Goal: Task Accomplishment & Management: Use online tool/utility

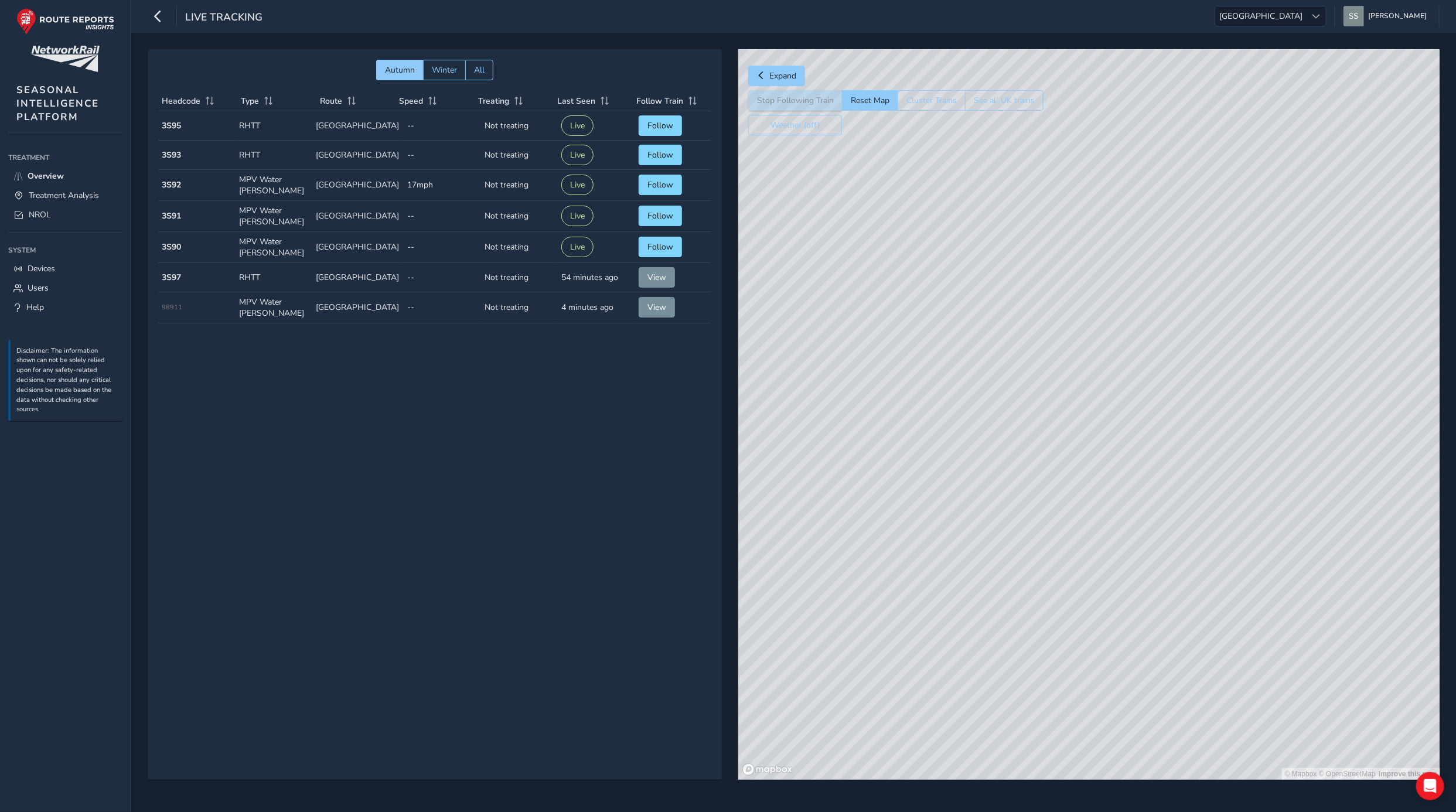
drag, startPoint x: 1208, startPoint y: 643, endPoint x: 1068, endPoint y: 152, distance: 510.6
click at [1068, 152] on div "© Mapbox © OpenStreetMap Improve this map" at bounding box center [1089, 414] width 702 height 730
click at [48, 178] on span "Overview" at bounding box center [46, 175] width 36 height 11
click at [43, 190] on span "Treatment Analysis" at bounding box center [63, 195] width 70 height 11
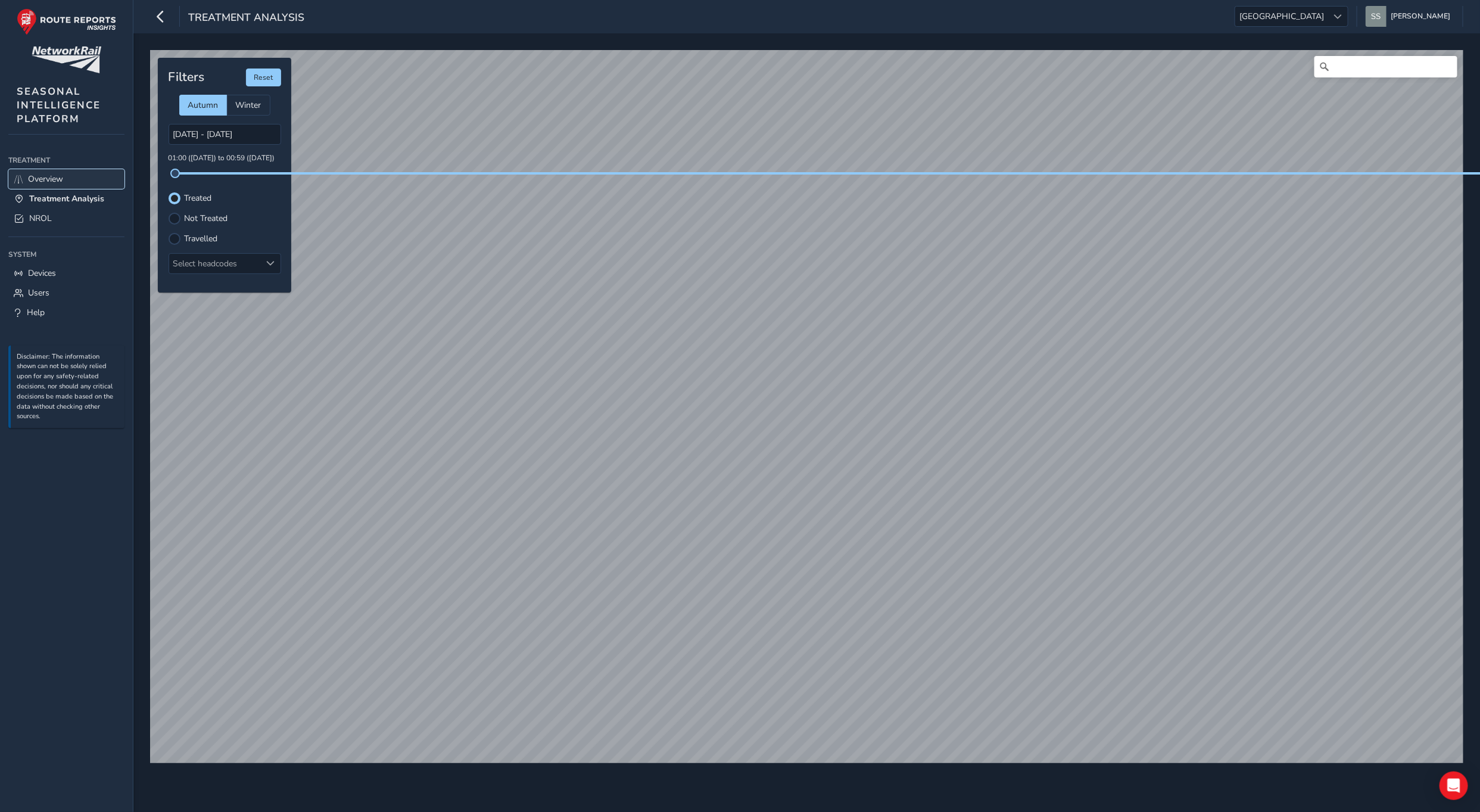
click at [43, 181] on span "Overview" at bounding box center [45, 178] width 35 height 11
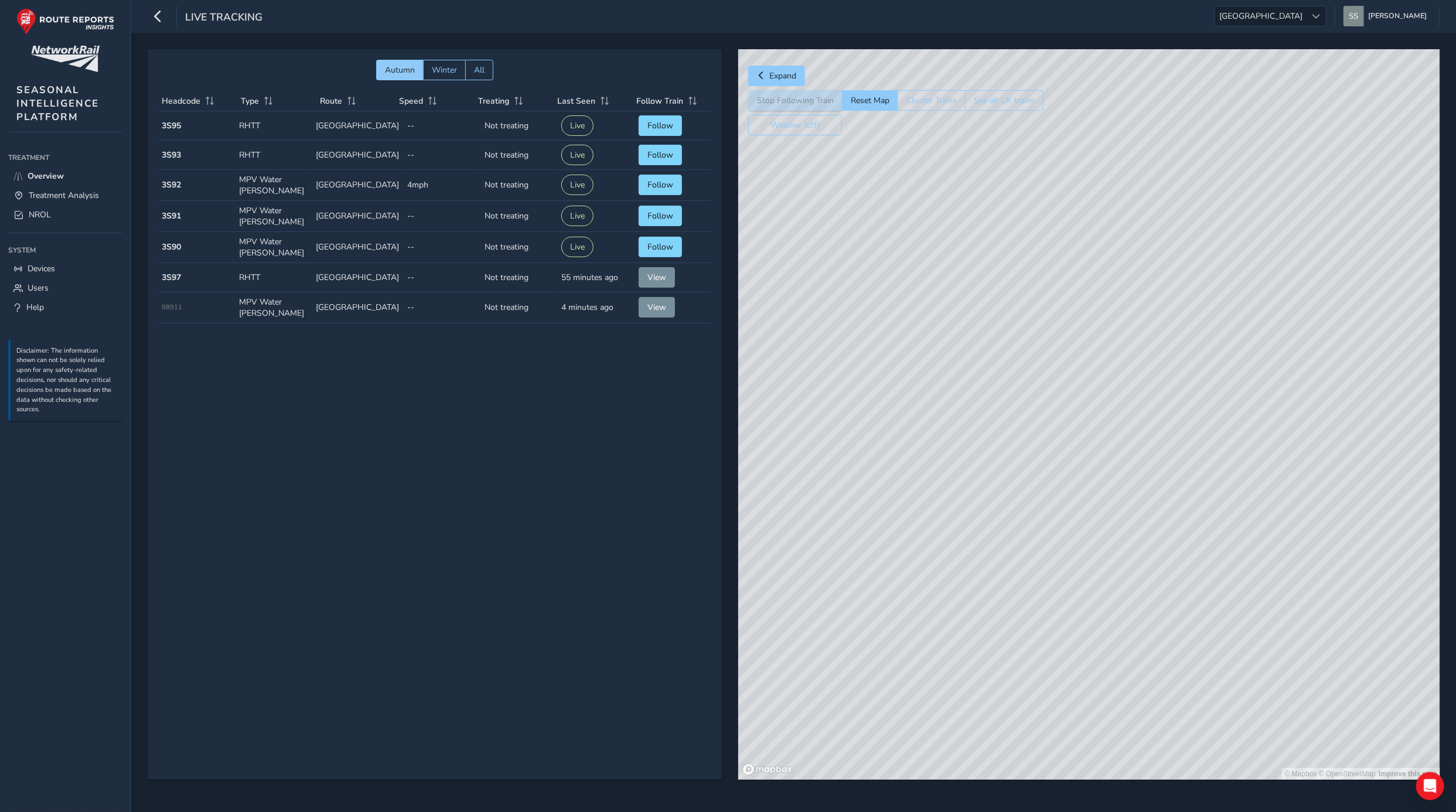
click at [1313, 27] on div "Live Tracking [GEOGRAPHIC_DATA] [GEOGRAPHIC_DATA] [PERSON_NAME] seamarks Colour…" at bounding box center [794, 16] width 1325 height 33
click at [1307, 18] on span "[GEOGRAPHIC_DATA]" at bounding box center [1261, 16] width 91 height 19
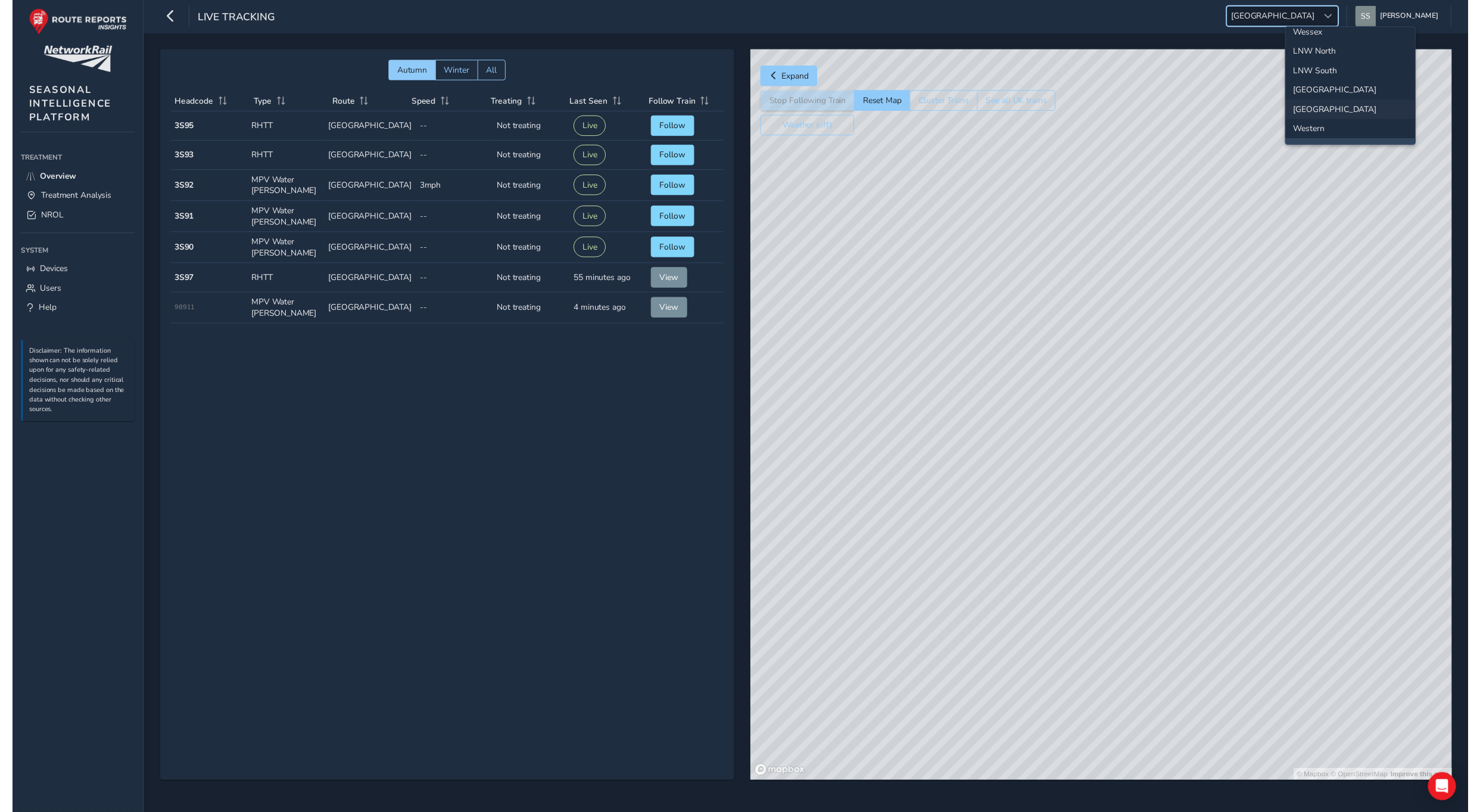
scroll to position [118, 0]
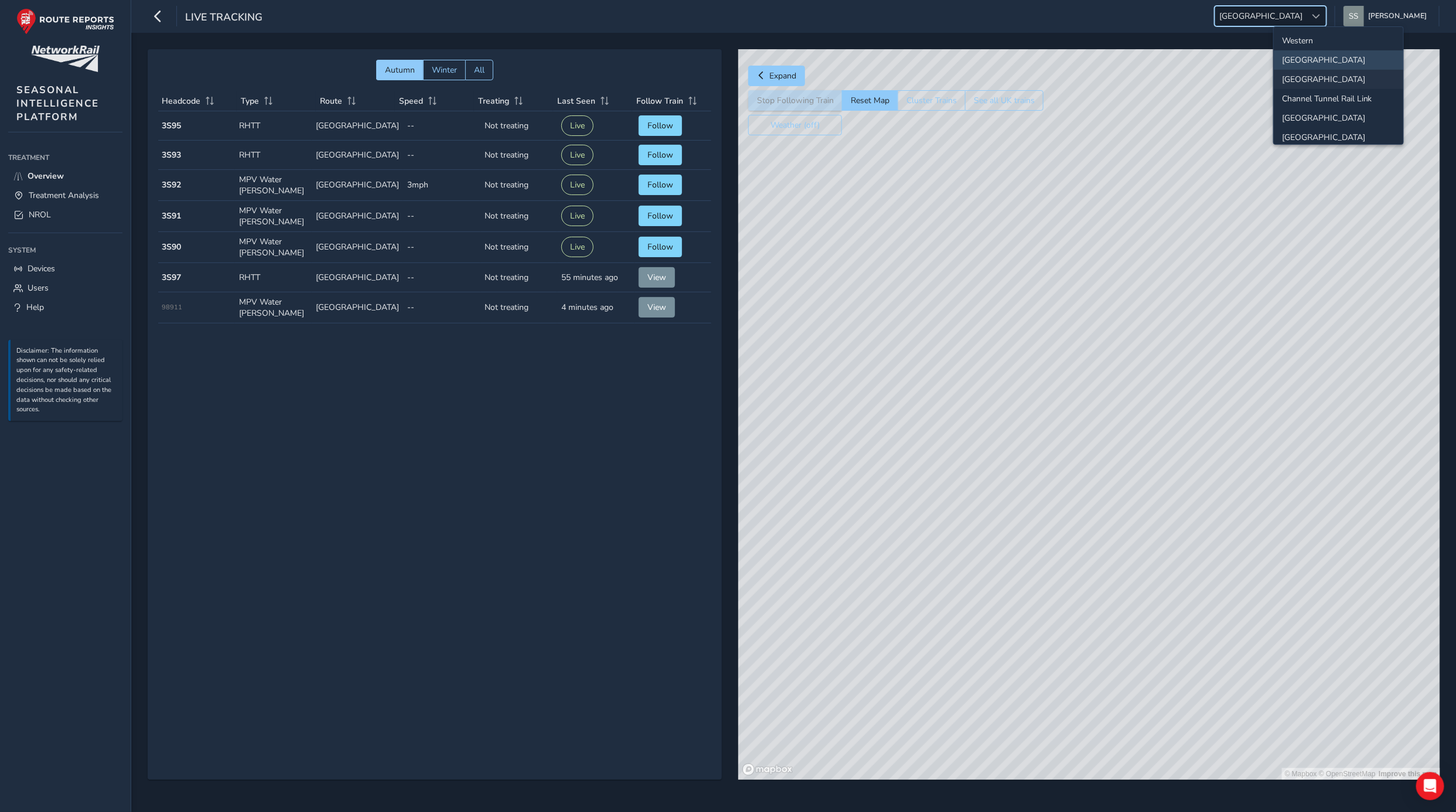
click at [1305, 78] on li "[GEOGRAPHIC_DATA]" at bounding box center [1339, 79] width 130 height 19
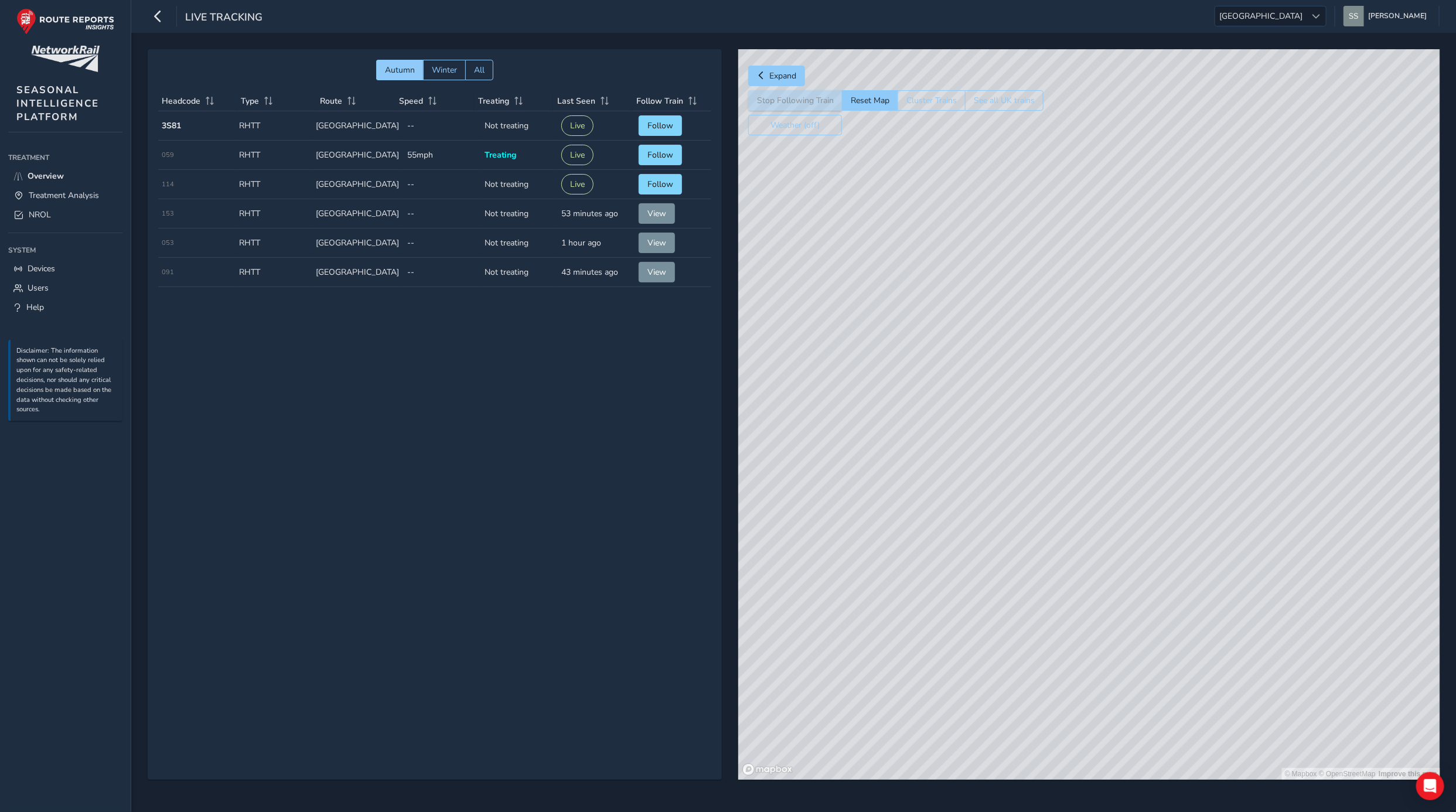
drag, startPoint x: 1016, startPoint y: 342, endPoint x: 1038, endPoint y: 236, distance: 108.3
click at [1038, 236] on div "© Mapbox © OpenStreetMap Improve this map" at bounding box center [1089, 414] width 702 height 730
click at [397, 68] on span "Autumn" at bounding box center [399, 69] width 30 height 11
click at [66, 191] on span "Treatment Analysis" at bounding box center [63, 195] width 70 height 11
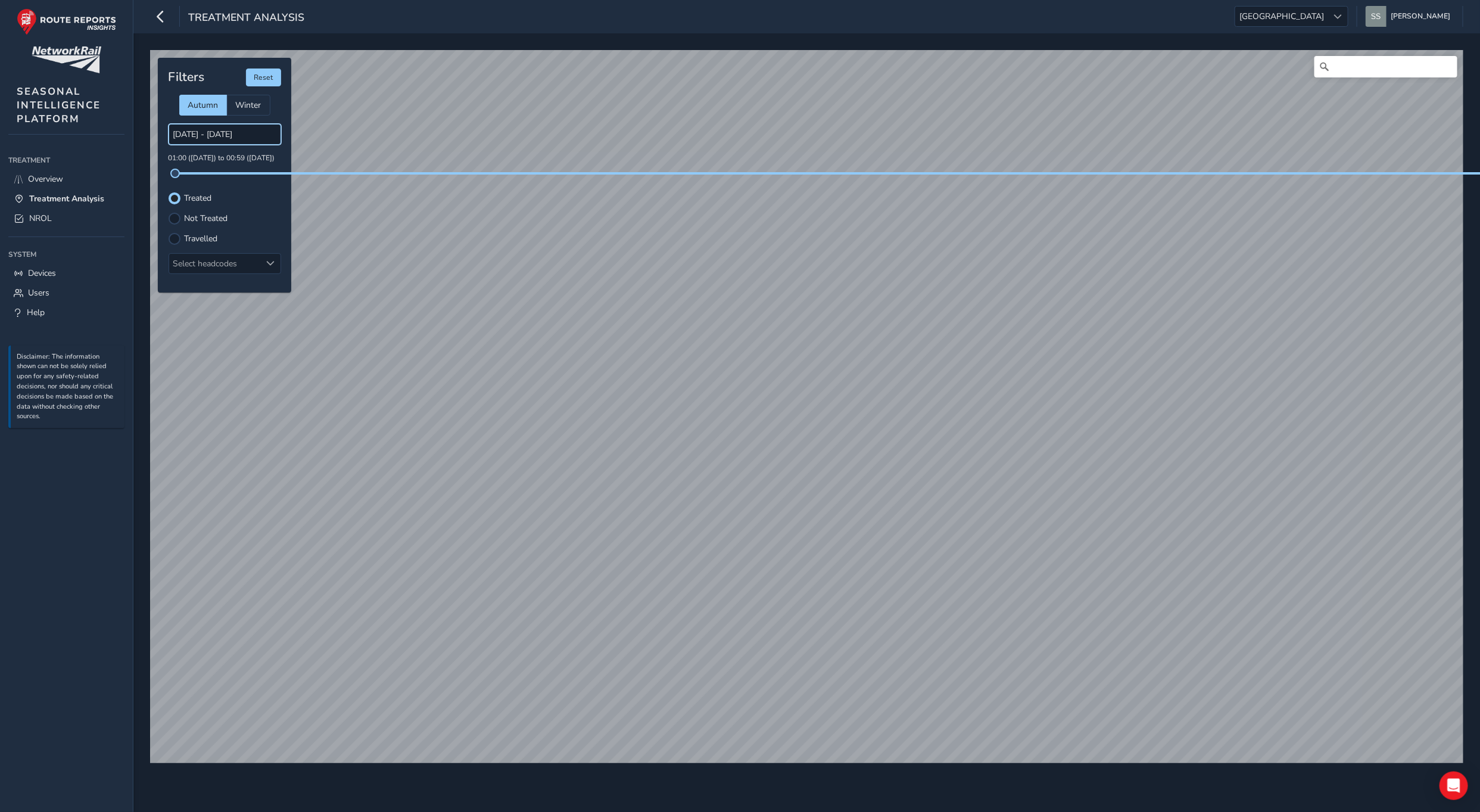
click at [232, 135] on input "[DATE] - [DATE]" at bounding box center [225, 134] width 112 height 21
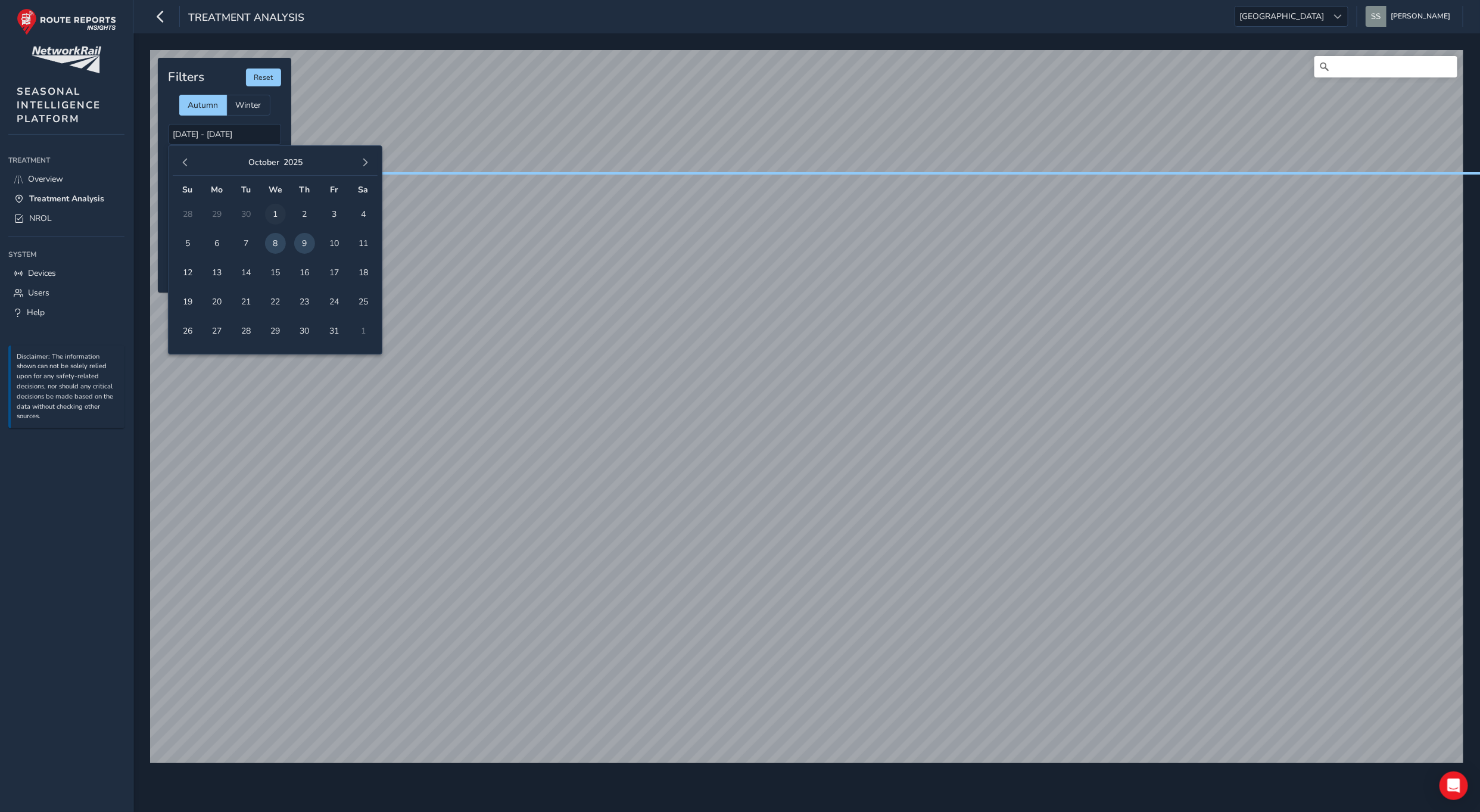
click at [277, 211] on span "1" at bounding box center [275, 214] width 21 height 21
click at [308, 249] on span "9" at bounding box center [304, 244] width 21 height 21
type input "[DATE] - [DATE]"
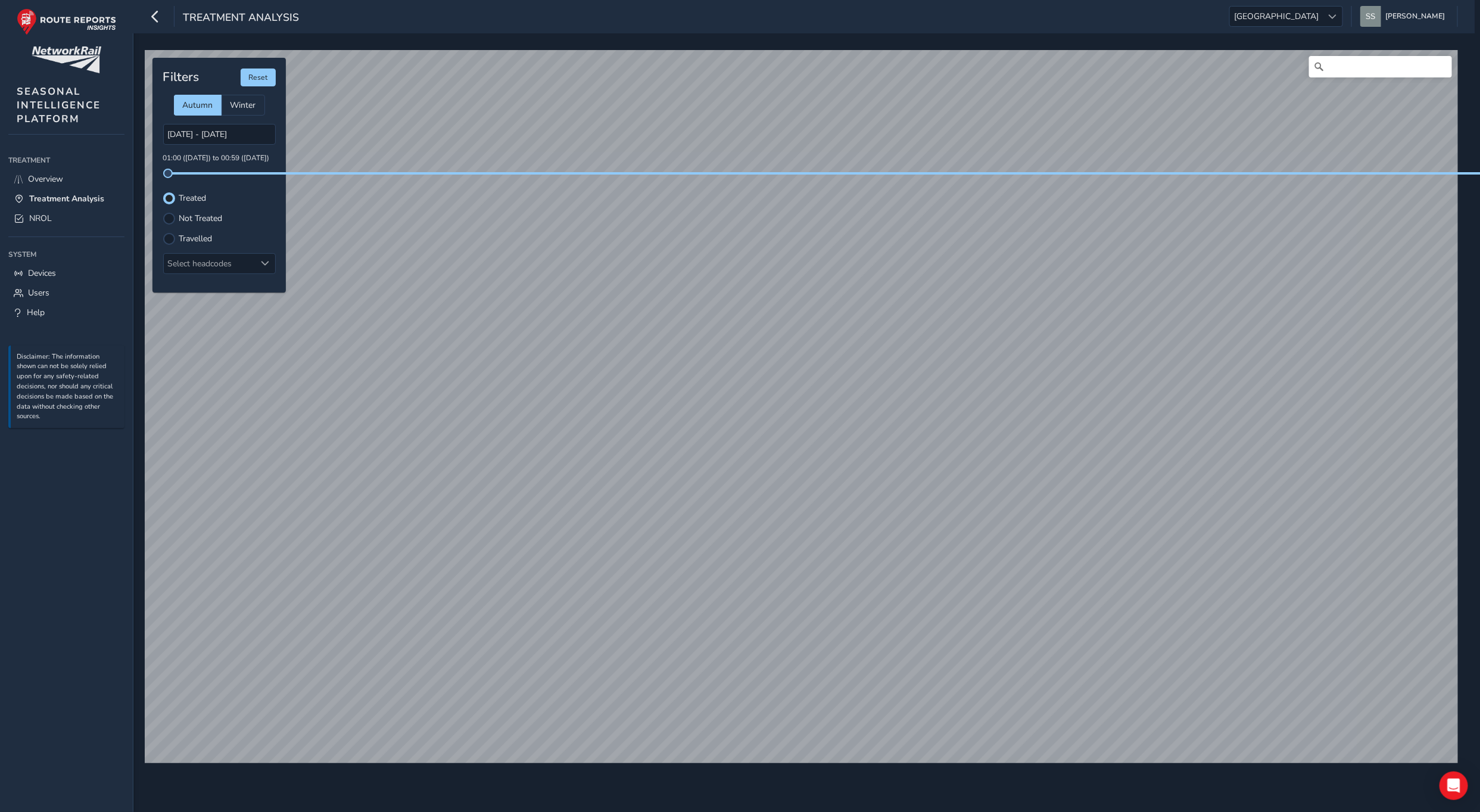
scroll to position [13, 0]
